Goal: Information Seeking & Learning: Learn about a topic

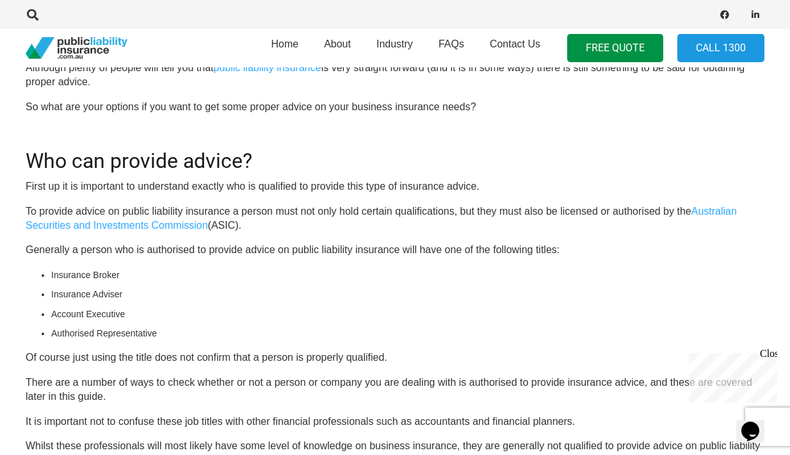
scroll to position [447, 0]
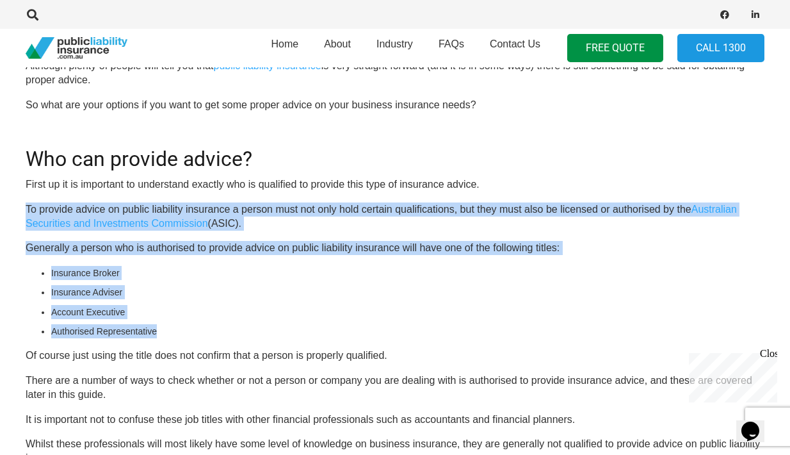
drag, startPoint x: 25, startPoint y: 205, endPoint x: 171, endPoint y: 332, distance: 193.4
copy div "To provide advice on public liability insurance a person must not only hold cer…"
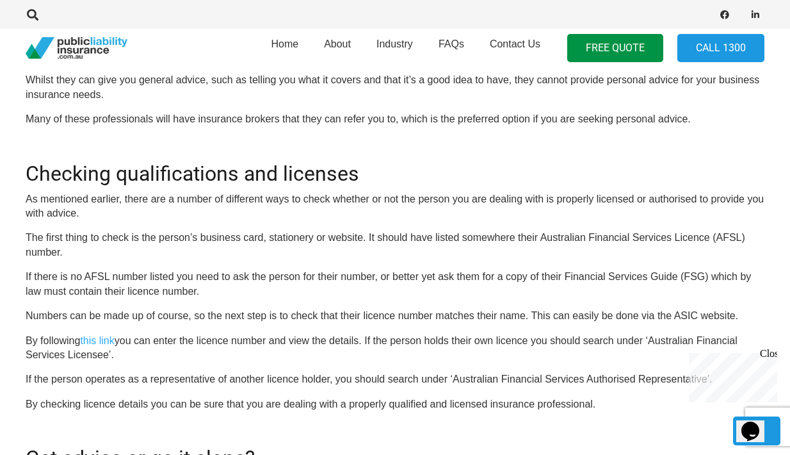
scroll to position [1432, 0]
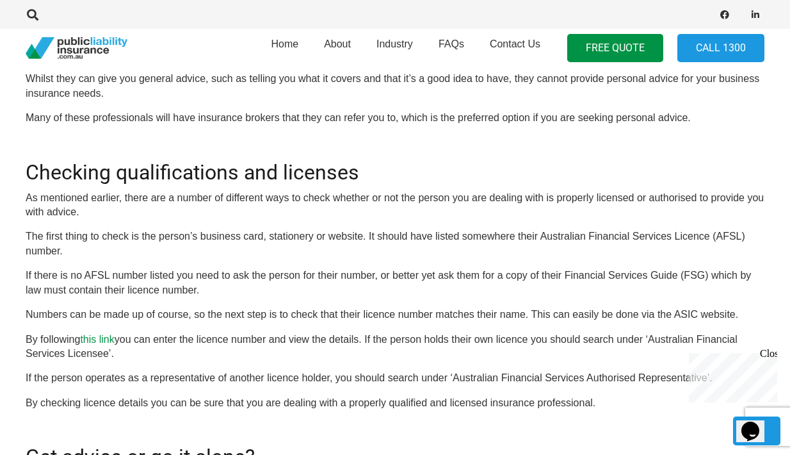
click at [106, 334] on link "this link" at bounding box center [97, 339] width 34 height 11
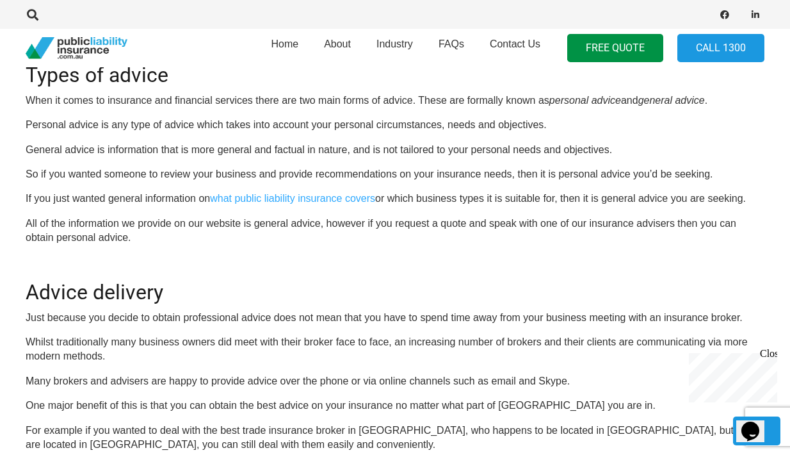
scroll to position [881, 0]
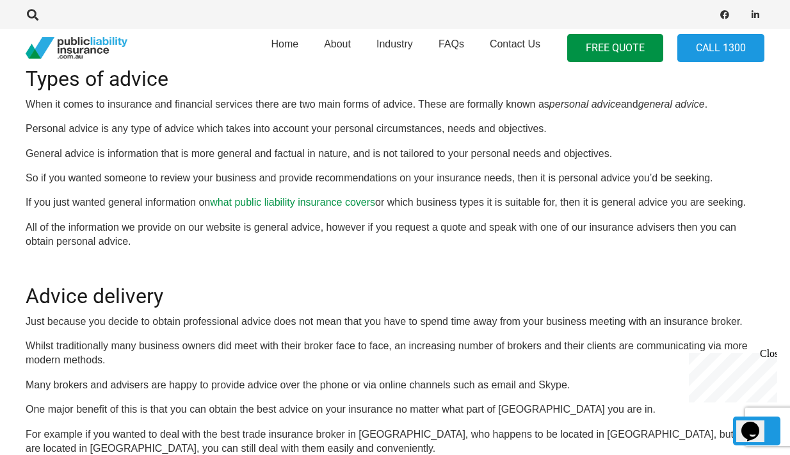
click at [311, 197] on link "what public liability insurance covers" at bounding box center [292, 202] width 165 height 11
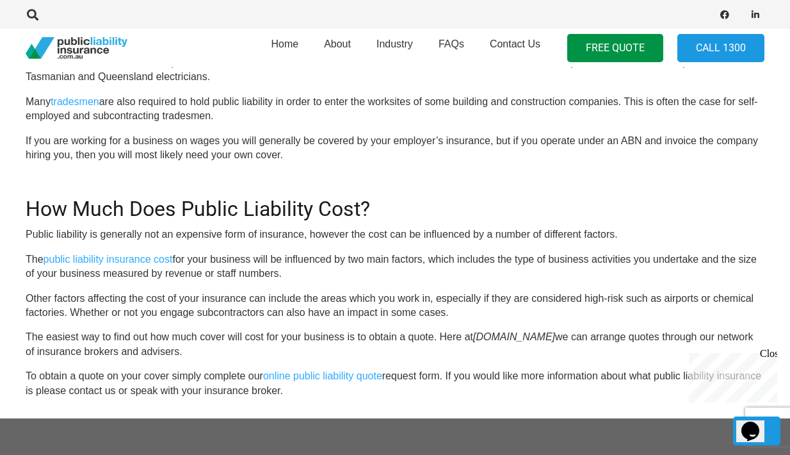
scroll to position [1146, 0]
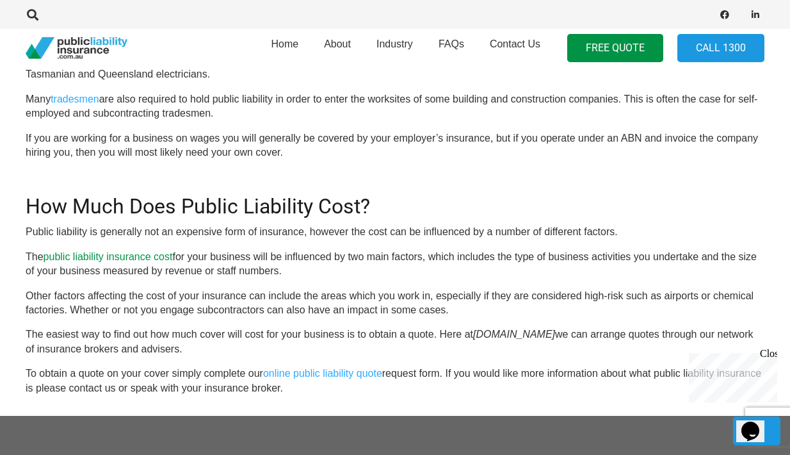
click at [83, 251] on link "public liability insurance cost" at bounding box center [108, 256] width 129 height 11
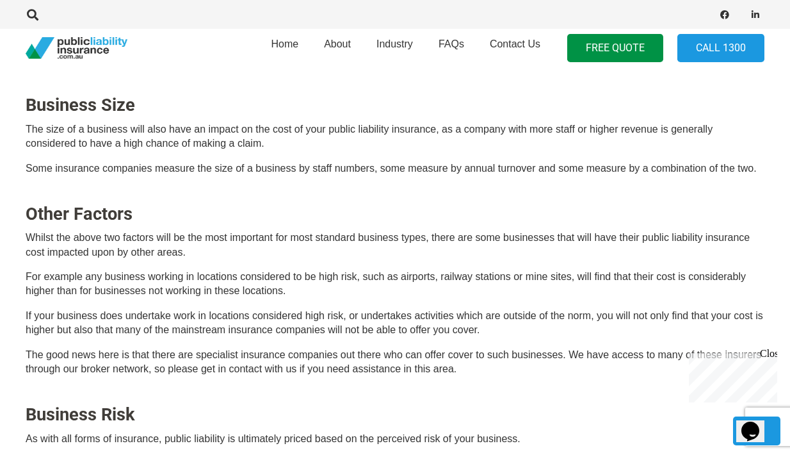
scroll to position [726, 0]
